Goal: Task Accomplishment & Management: Manage account settings

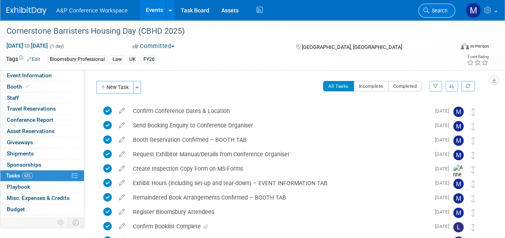
click at [434, 10] on span "Search" at bounding box center [438, 11] width 18 height 6
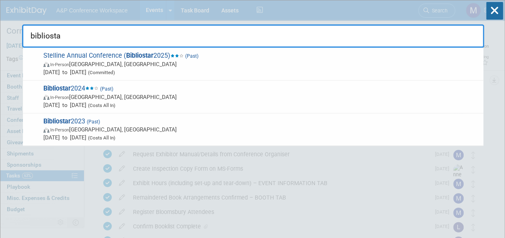
type input "bibliostar"
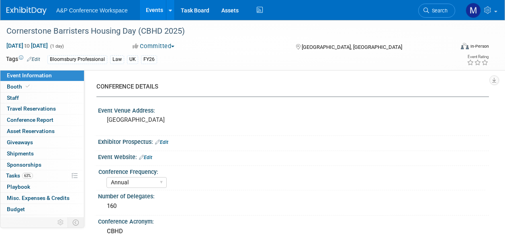
select select "Annual"
select select "Level 2"
select select "In-Person Booth"
select select "Law"
select select "Bloomsbury Professional"
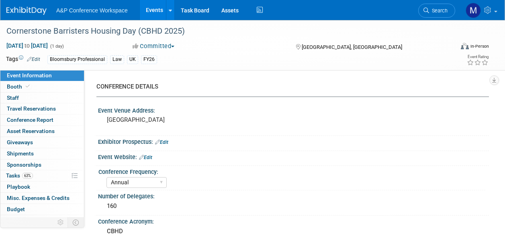
select select "[PERSON_NAME]"
select select "Brand/Subject Presence​"
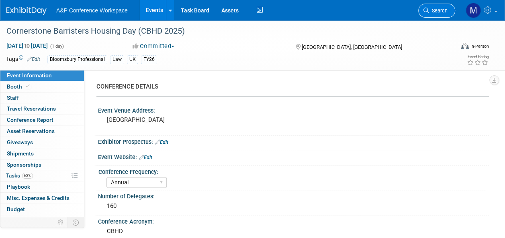
click at [440, 12] on span "Search" at bounding box center [438, 11] width 18 height 6
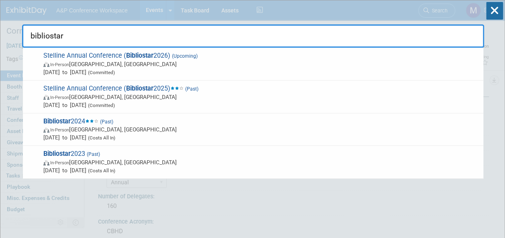
click at [138, 47] on input "bibliostar" at bounding box center [253, 35] width 462 height 23
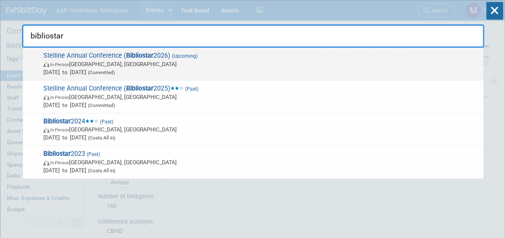
type input "bibliostar"
click at [141, 54] on strong "Bibliostar" at bounding box center [139, 56] width 27 height 8
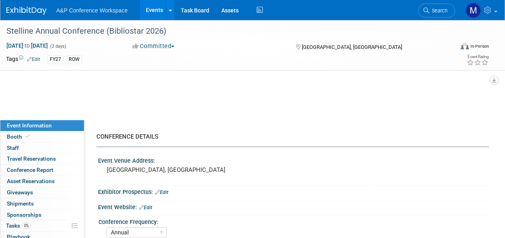
select select "Annual"
select select "Level 2"
select select "In-Person Booth"
select select "Libraries"
select select "Bloomsbury Digital Resources"
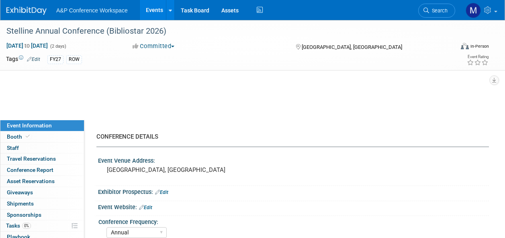
select select "[PERSON_NAME]"
select select "BDR Product Awareness and Trial Generation​"
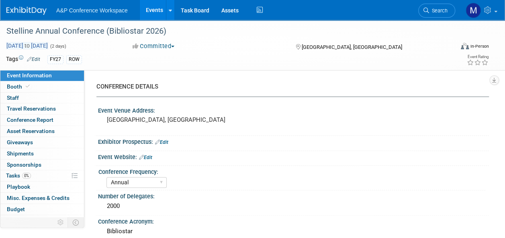
click at [36, 46] on span "Mar 24, 2026 to Mar 25, 2026" at bounding box center [27, 45] width 42 height 7
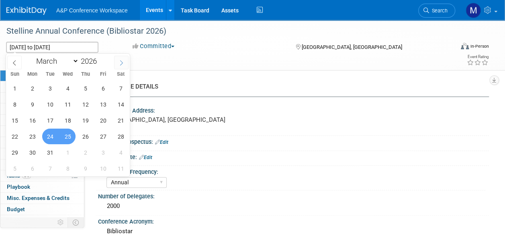
click at [120, 61] on icon at bounding box center [121, 63] width 6 height 6
select select "4"
click at [46, 151] on span "26" at bounding box center [50, 153] width 16 height 16
type input "May 26, 2026"
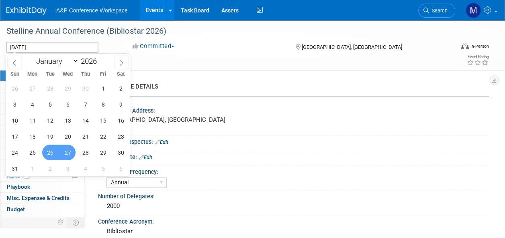
click at [63, 149] on span "27" at bounding box center [68, 153] width 16 height 16
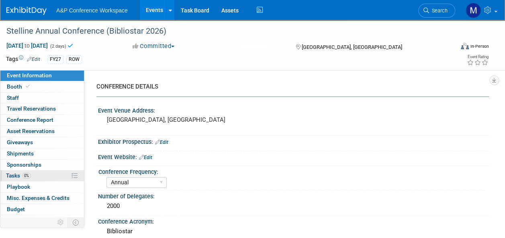
click at [48, 177] on link "0% Tasks 0%" at bounding box center [41, 176] width 83 height 11
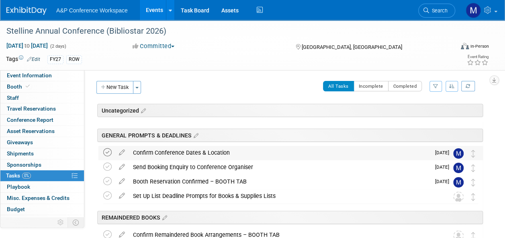
click at [108, 152] on icon at bounding box center [107, 153] width 8 height 8
click at [108, 167] on icon at bounding box center [107, 167] width 8 height 8
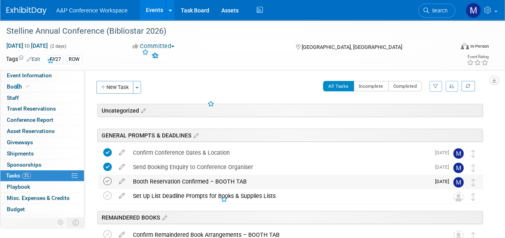
click at [109, 183] on icon at bounding box center [107, 181] width 8 height 8
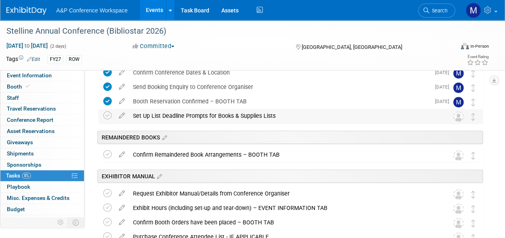
scroll to position [161, 0]
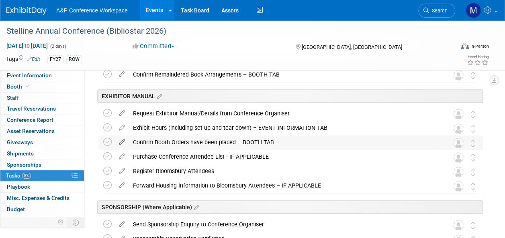
click at [123, 140] on icon at bounding box center [122, 141] width 14 height 10
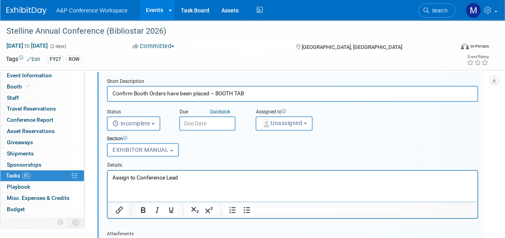
scroll to position [339, 0]
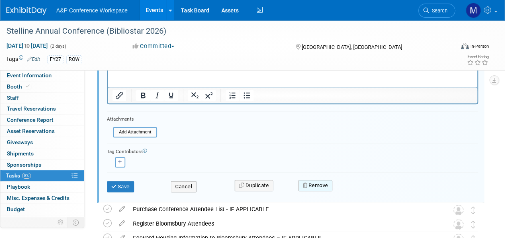
click at [319, 189] on button "Remove" at bounding box center [315, 185] width 34 height 11
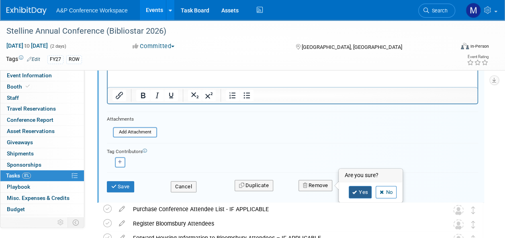
click at [357, 191] on link "Yes" at bounding box center [359, 192] width 23 height 13
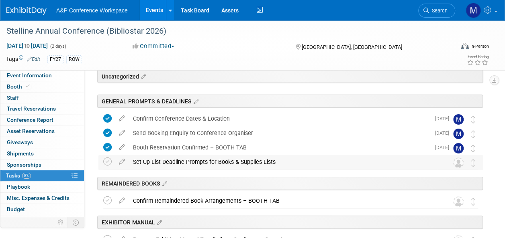
scroll to position [80, 0]
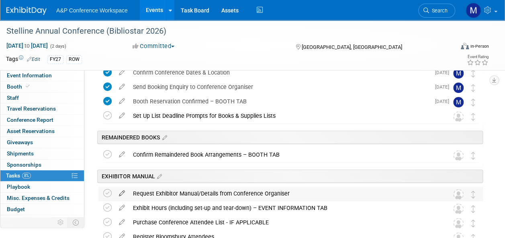
click at [122, 192] on icon at bounding box center [122, 192] width 14 height 10
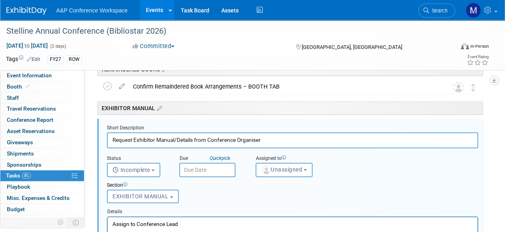
scroll to position [149, 0]
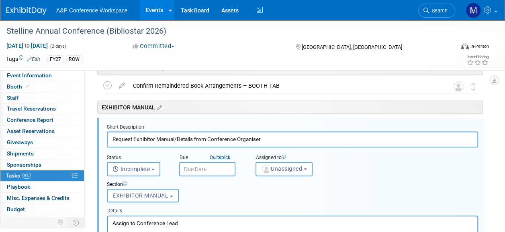
click at [222, 171] on input "text" at bounding box center [207, 169] width 56 height 14
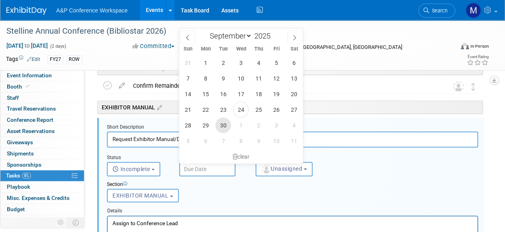
click at [224, 126] on span "30" at bounding box center [223, 126] width 16 height 16
type input "Sep 30, 2025"
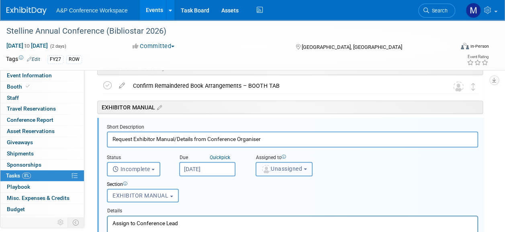
click at [264, 165] on button "Unassigned" at bounding box center [283, 169] width 57 height 14
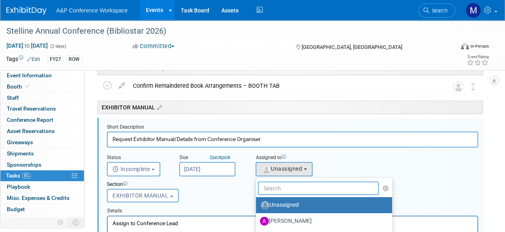
click at [275, 186] on input "text" at bounding box center [318, 189] width 121 height 14
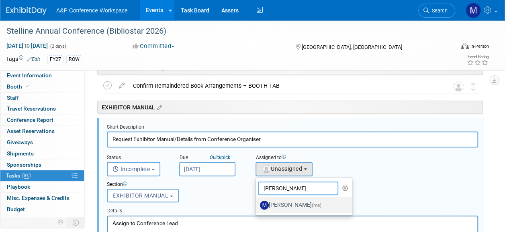
type input "matt ha"
click at [284, 207] on label "Matt Hambridge (me)" at bounding box center [302, 205] width 84 height 13
click at [257, 207] on input "Matt Hambridge (me)" at bounding box center [254, 204] width 5 height 5
select select "2db20fb6-019a-42f9-b51c-aabbbf535978"
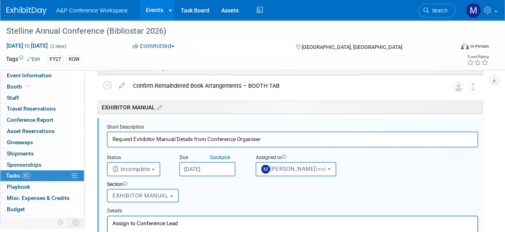
click at [217, 226] on p "Assign to Conference Lead" at bounding box center [292, 224] width 360 height 8
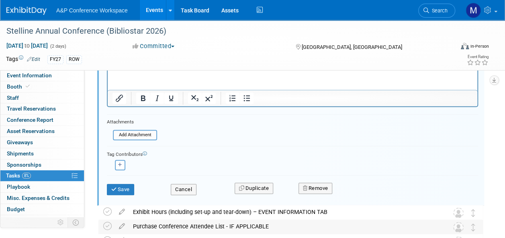
scroll to position [310, 0]
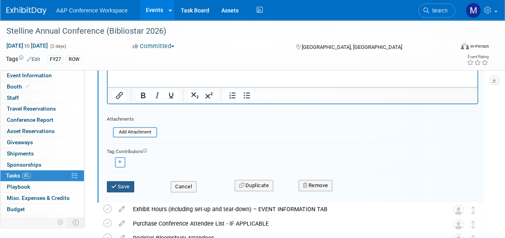
click at [129, 185] on button "Save" at bounding box center [120, 186] width 27 height 11
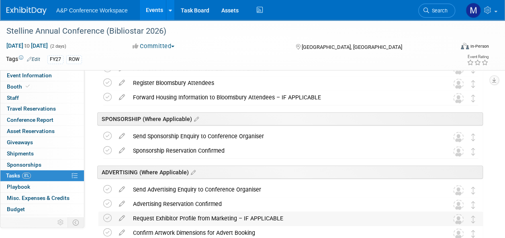
scroll to position [189, 0]
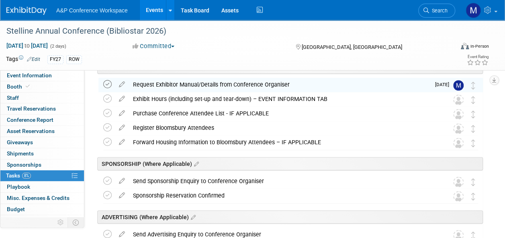
click at [106, 84] on icon at bounding box center [107, 84] width 8 height 8
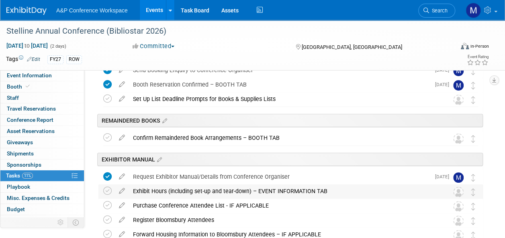
scroll to position [29, 0]
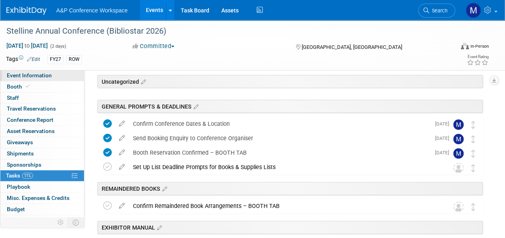
click at [39, 75] on span "Event Information" at bounding box center [29, 75] width 45 height 6
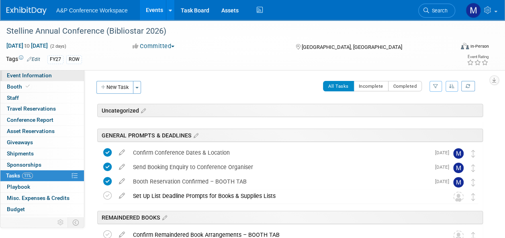
select select "Annual"
select select "Level 2"
select select "In-Person Booth"
select select "Libraries"
select select "Bloomsbury Digital Resources"
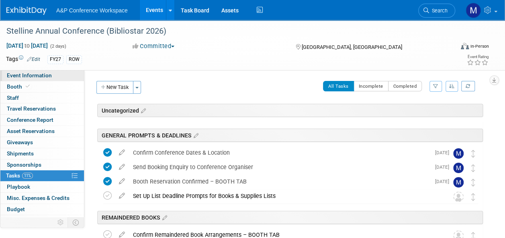
select select "[PERSON_NAME]"
select select "BDR Product Awareness and Trial Generation​"
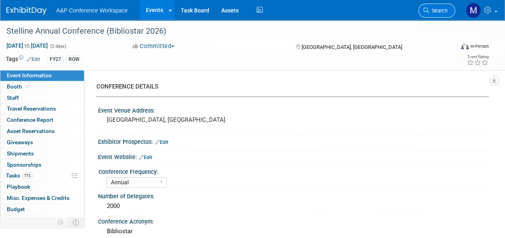
click at [443, 13] on span "Search" at bounding box center [438, 11] width 18 height 6
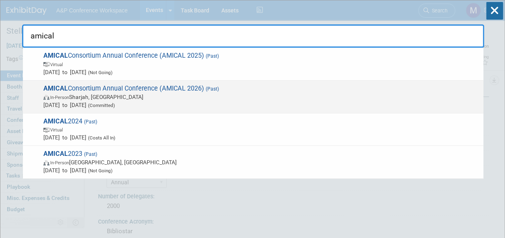
type input "amical"
click at [199, 90] on span "AMICAL Consortium Annual Conference (AMICAL 2026) (Past) In-Person Sharjah, Uni…" at bounding box center [260, 97] width 438 height 24
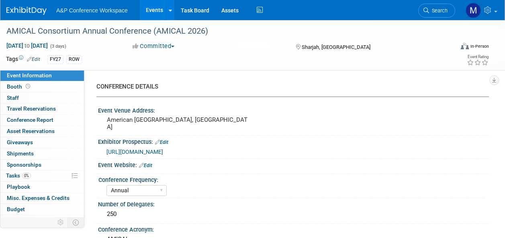
select select "Annual"
select select "Level 2"
select select "In-Person Booth"
select select "Libraries"
select select "Bloomsbury Digital Resources"
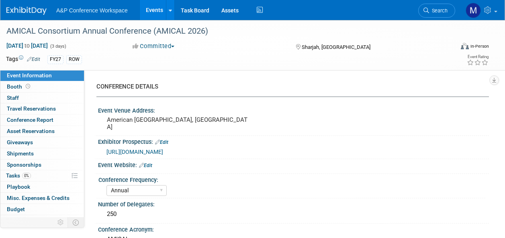
select select "[PERSON_NAME]"
select select "BDR Product Awareness and Trial Generation​"
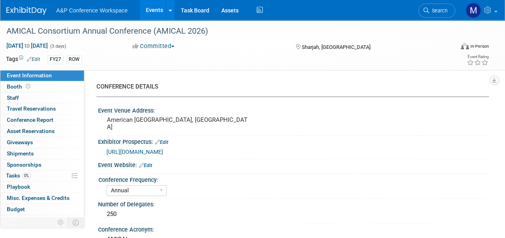
click at [161, 151] on span "https://www.amicalnet.org/go/sponsorship" at bounding box center [134, 152] width 57 height 6
click at [43, 175] on link "0% Tasks 0%" at bounding box center [41, 176] width 83 height 11
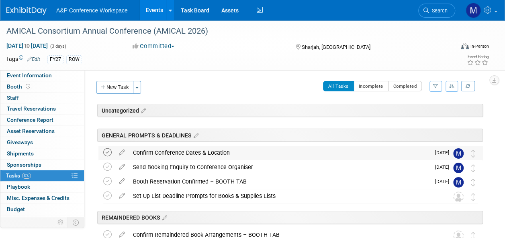
click at [105, 153] on icon at bounding box center [107, 153] width 8 height 8
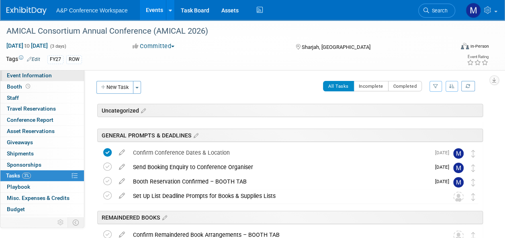
click at [57, 76] on link "Event Information" at bounding box center [41, 75] width 83 height 11
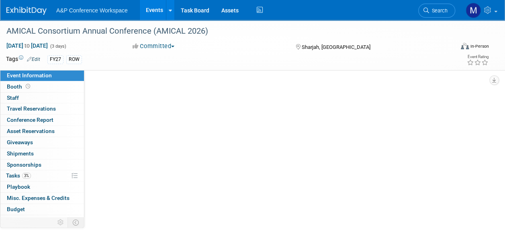
select select "Annual"
select select "Level 2"
select select "In-Person Booth"
select select "Libraries"
select select "Bloomsbury Digital Resources"
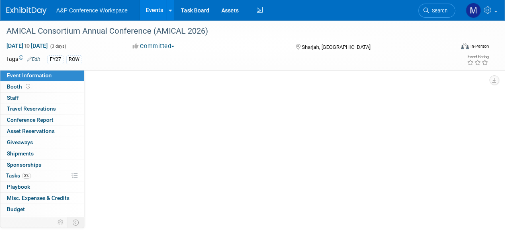
select select "[PERSON_NAME]"
select select "BDR Product Awareness and Trial Generation​"
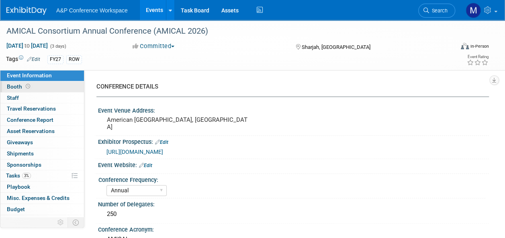
click at [30, 81] on link "Booth" at bounding box center [41, 86] width 83 height 11
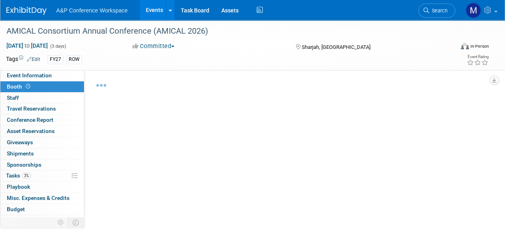
select select "DIGI"
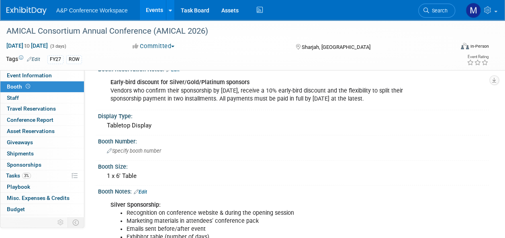
scroll to position [161, 0]
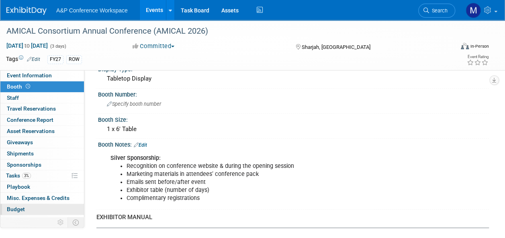
click at [36, 210] on link "Budget" at bounding box center [41, 209] width 83 height 11
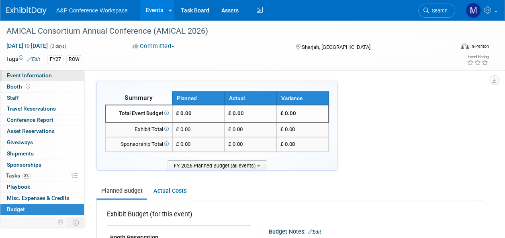
click at [56, 75] on link "Event Information" at bounding box center [41, 75] width 83 height 11
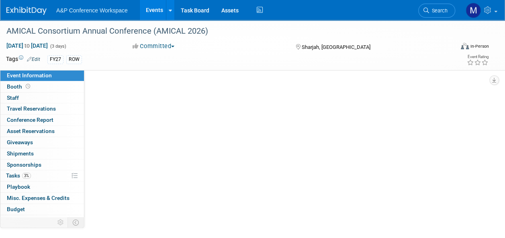
select select "Annual"
select select "Level 2"
select select "In-Person Booth"
select select "Libraries"
select select "Bloomsbury Digital Resources"
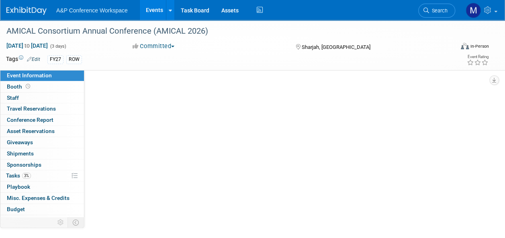
select select "[PERSON_NAME]"
select select "BDR Product Awareness and Trial Generation​"
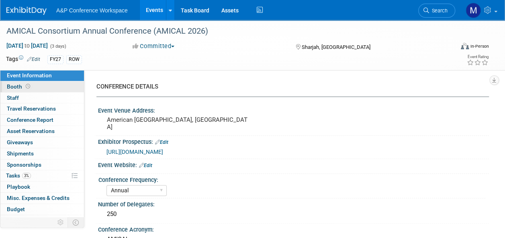
click at [59, 88] on link "Booth" at bounding box center [41, 86] width 83 height 11
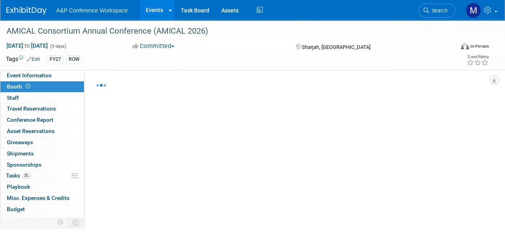
select select "DIGI"
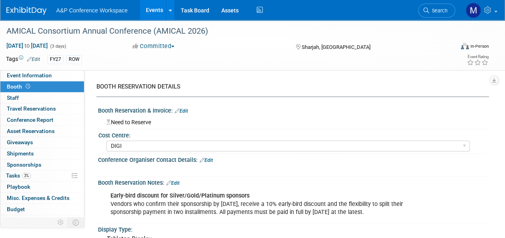
click at [182, 111] on link "Edit" at bounding box center [181, 111] width 13 height 6
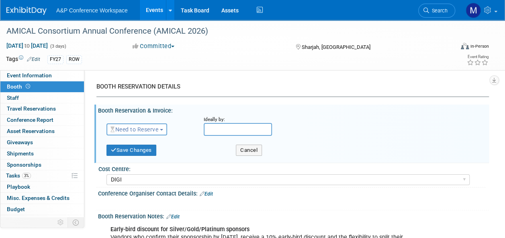
click at [157, 132] on span "Need to Reserve" at bounding box center [134, 129] width 48 height 6
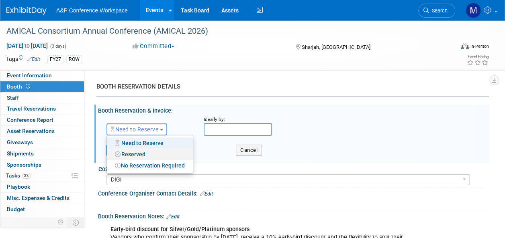
click at [149, 151] on link "Reserved" at bounding box center [150, 154] width 86 height 11
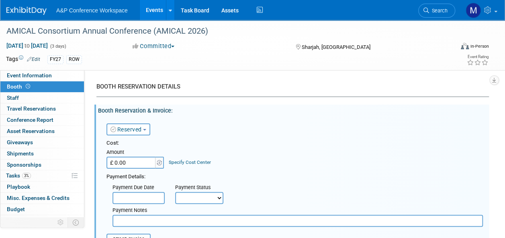
scroll to position [161, 0]
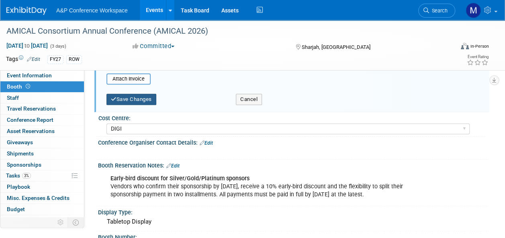
click at [146, 100] on button "Save Changes" at bounding box center [131, 99] width 50 height 11
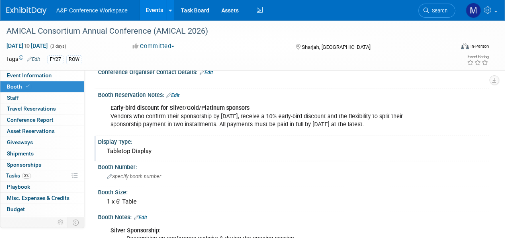
scroll to position [80, 0]
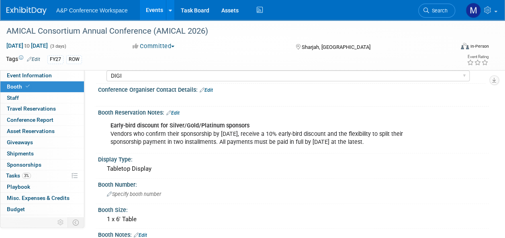
click at [179, 110] on link "Edit" at bounding box center [172, 113] width 13 height 6
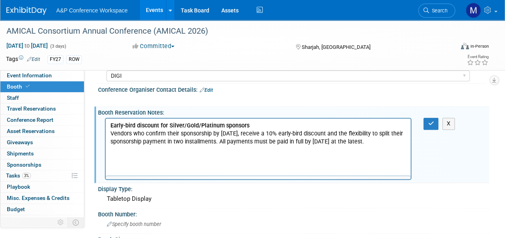
scroll to position [0, 0]
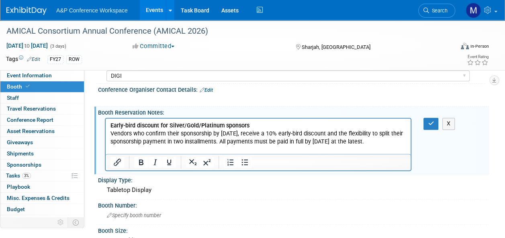
drag, startPoint x: 138, startPoint y: 148, endPoint x: 78, endPoint y: 124, distance: 64.7
click at [106, 124] on html "Early-bird discount for Silver/Gold/Platinum sponsors Vendors who confirm their…" at bounding box center [258, 132] width 305 height 27
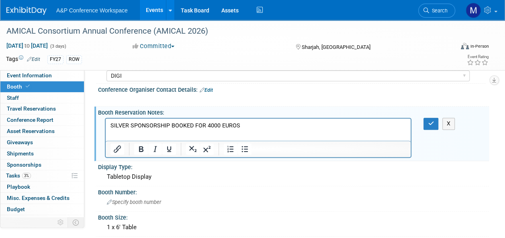
click at [210, 128] on p "SILVER SPONSORSHIP BOOKED FOR 4000 EUROS" at bounding box center [257, 126] width 295 height 8
click at [427, 122] on button "button" at bounding box center [430, 124] width 15 height 12
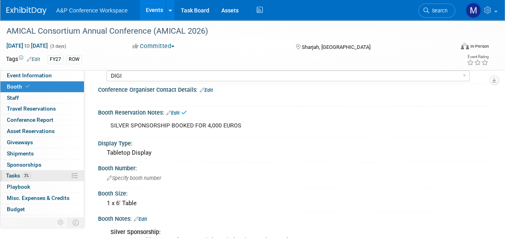
click at [44, 178] on link "3% Tasks 3%" at bounding box center [41, 176] width 83 height 11
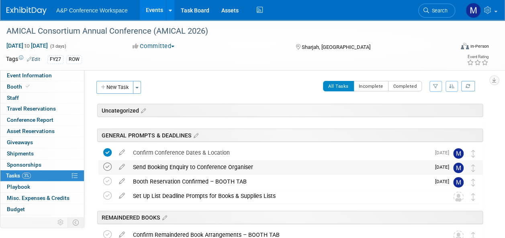
click at [105, 165] on icon at bounding box center [107, 167] width 8 height 8
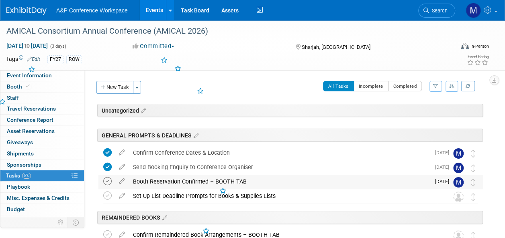
click at [108, 182] on icon at bounding box center [107, 181] width 8 height 8
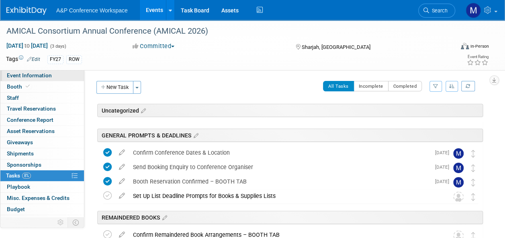
click at [58, 75] on link "Event Information" at bounding box center [41, 75] width 83 height 11
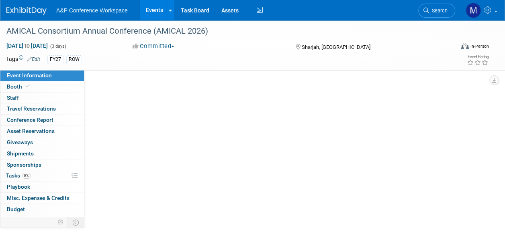
select select "Annual"
select select "Level 2"
select select "In-Person Booth"
select select "Libraries"
select select "Bloomsbury Digital Resources"
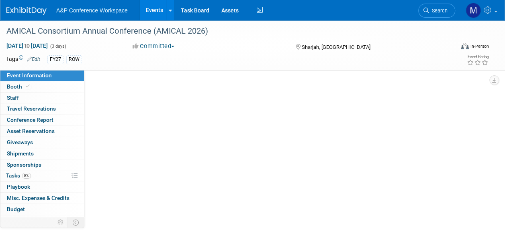
select select "[PERSON_NAME]"
select select "BDR Product Awareness and Trial Generation​"
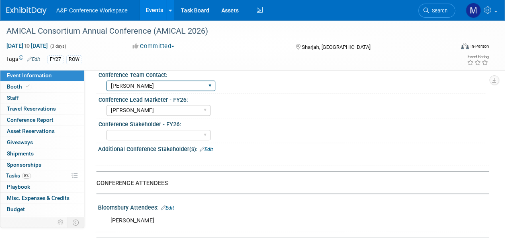
scroll to position [401, 0]
